Goal: Task Accomplishment & Management: Manage account settings

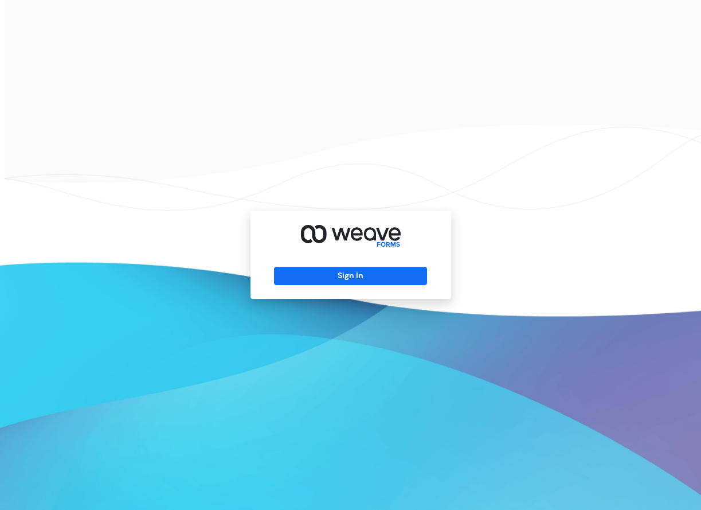
drag, startPoint x: 350, startPoint y: 280, endPoint x: 349, endPoint y: 286, distance: 6.3
click at [350, 284] on button "Sign In" at bounding box center [350, 276] width 153 height 18
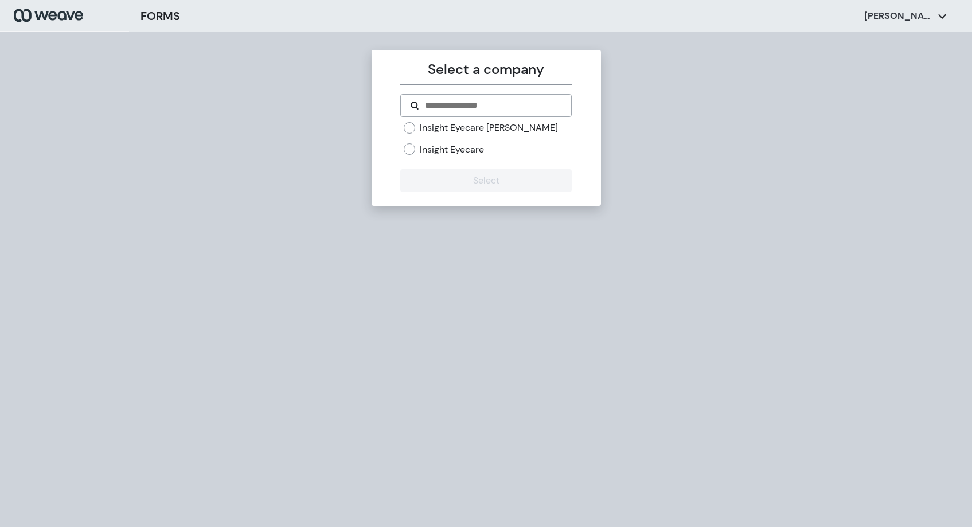
click at [476, 126] on label "Insight Eyecare [PERSON_NAME]" at bounding box center [489, 128] width 138 height 13
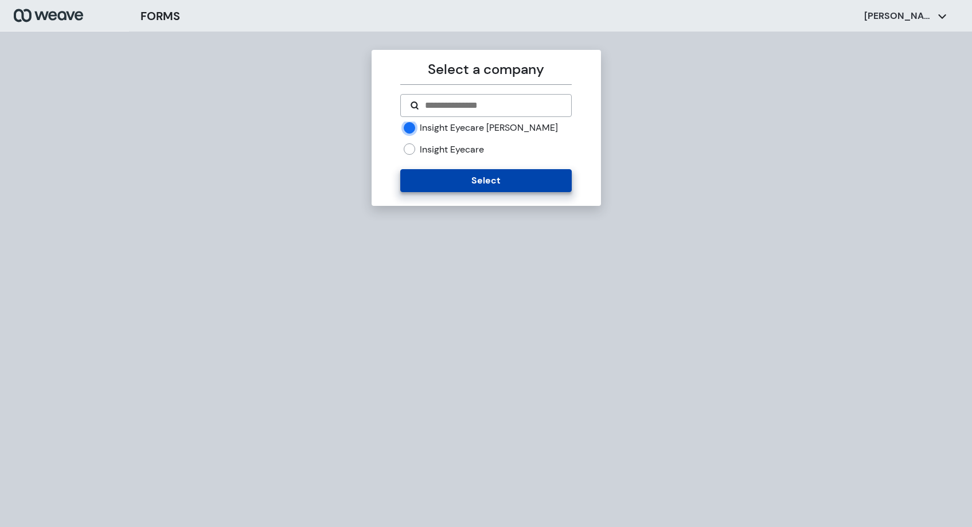
click at [478, 178] on button "Select" at bounding box center [485, 180] width 171 height 23
